Goal: Find specific page/section: Find specific page/section

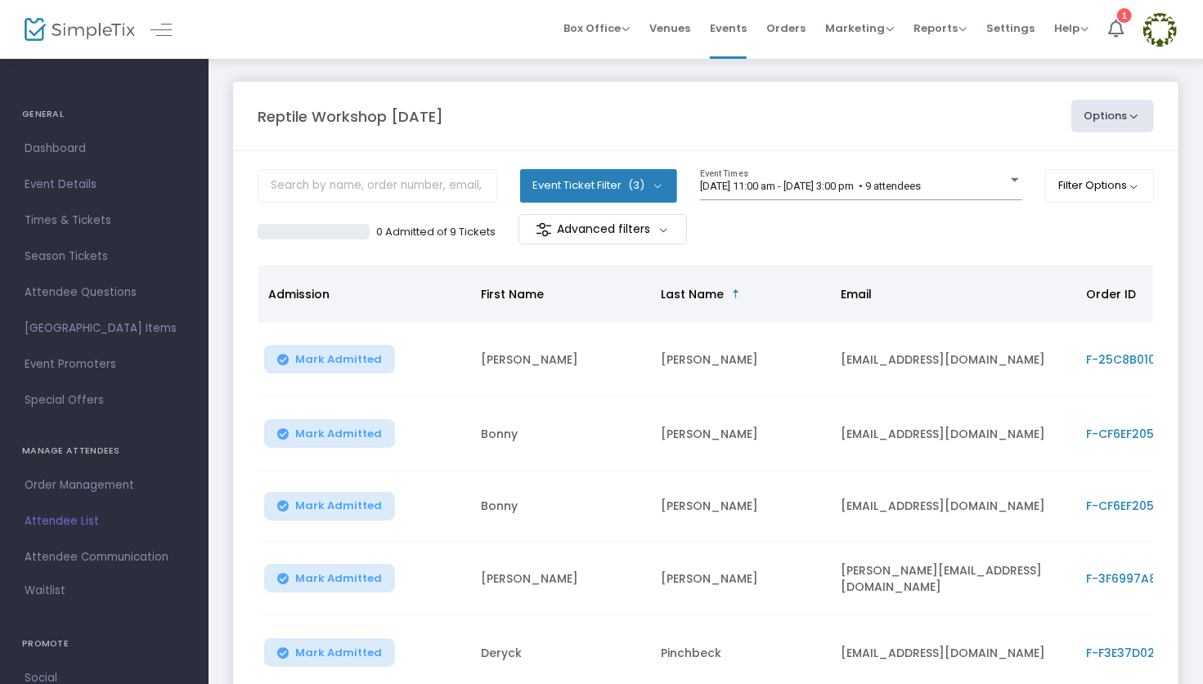
click at [53, 528] on span "Attendee List" at bounding box center [104, 521] width 159 height 21
click at [88, 28] on img at bounding box center [80, 30] width 110 height 24
